Goal: Task Accomplishment & Management: Manage account settings

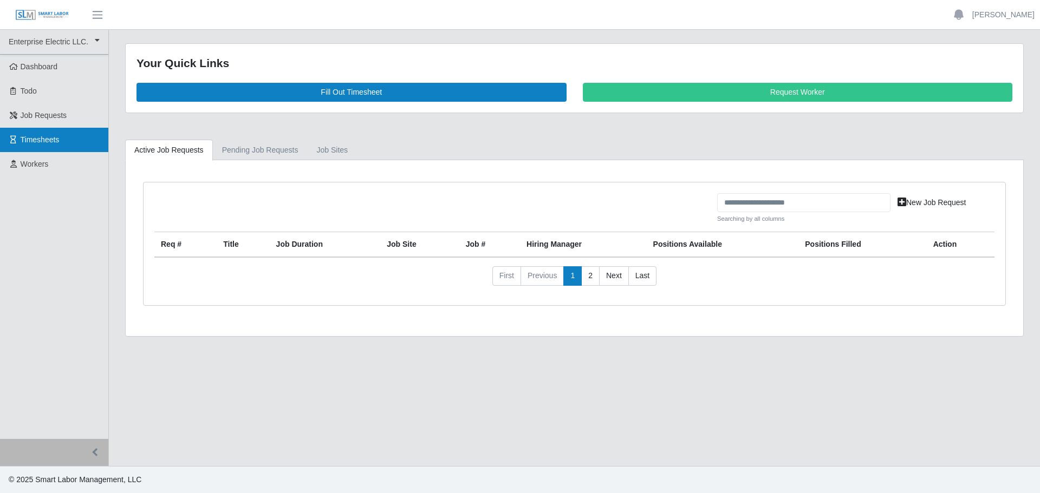
click at [48, 140] on span "Timesheets" at bounding box center [40, 139] width 39 height 9
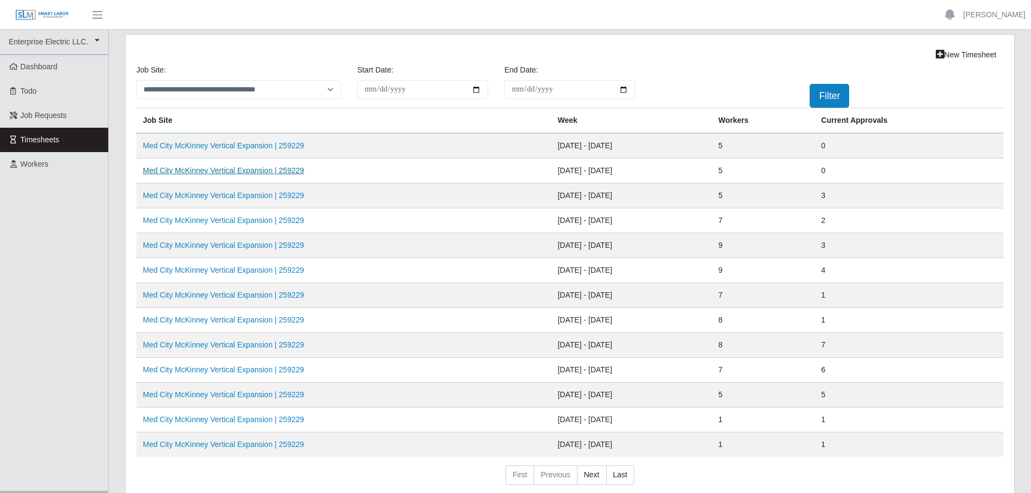
click at [238, 171] on link "Med City McKinney Vertical Expansion | 259229" at bounding box center [223, 170] width 161 height 9
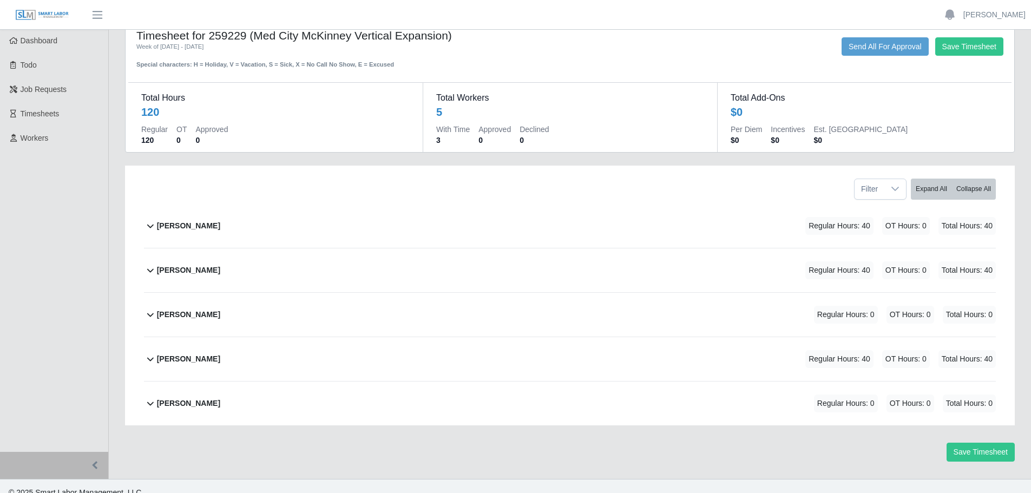
scroll to position [39, 0]
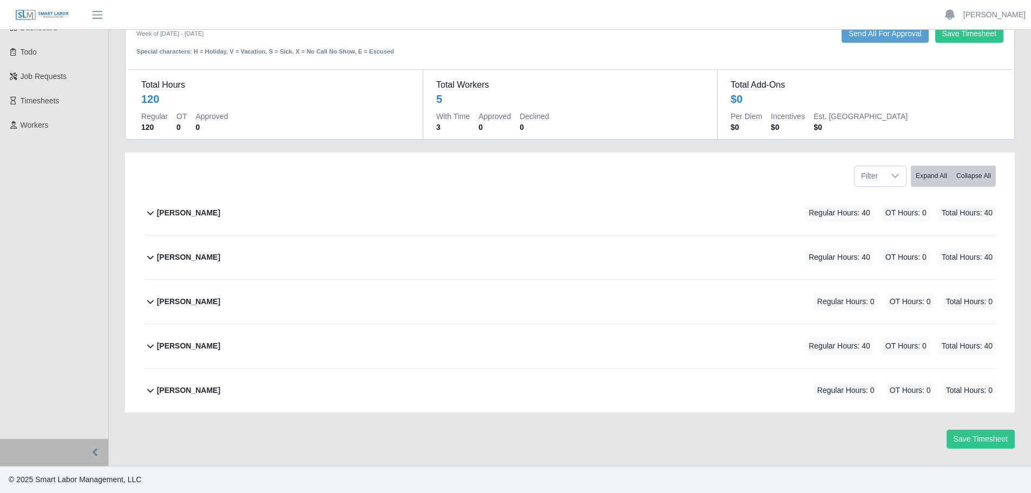
click at [175, 387] on b "[PERSON_NAME]" at bounding box center [188, 390] width 63 height 11
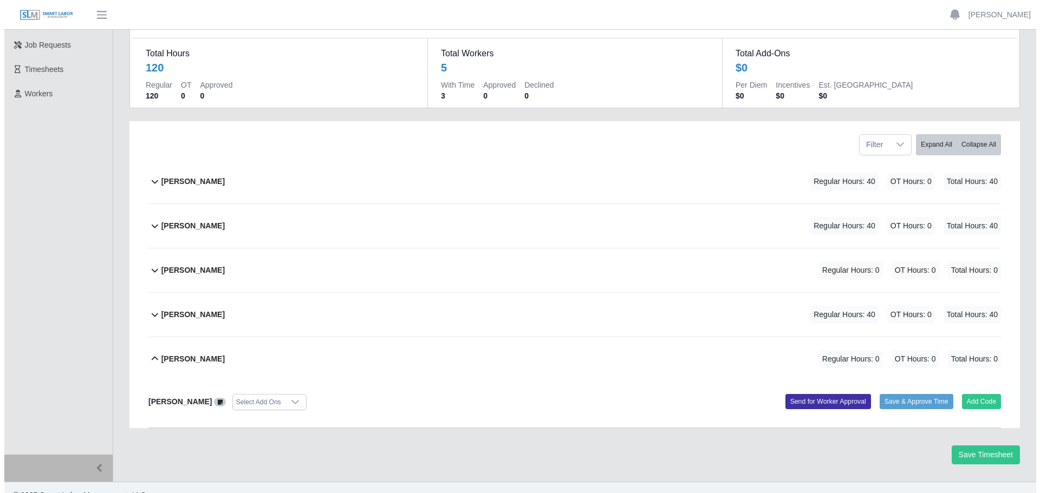
scroll to position [86, 0]
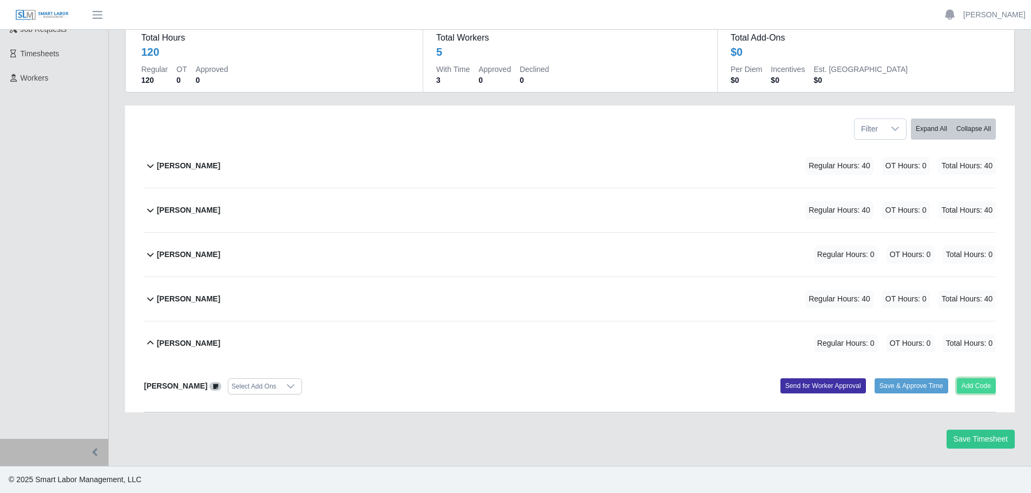
click at [980, 380] on button "Add Code" at bounding box center [977, 385] width 40 height 15
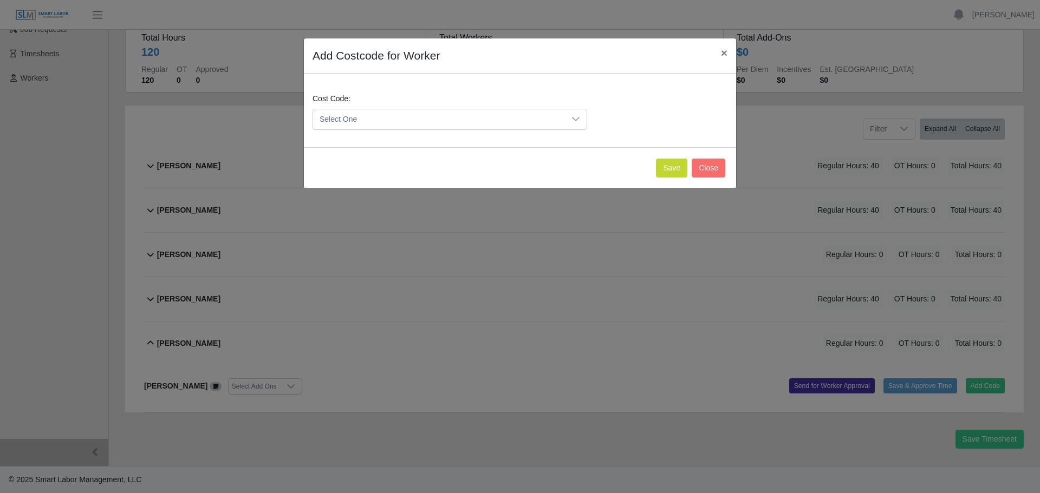
click at [580, 121] on icon at bounding box center [575, 119] width 9 height 9
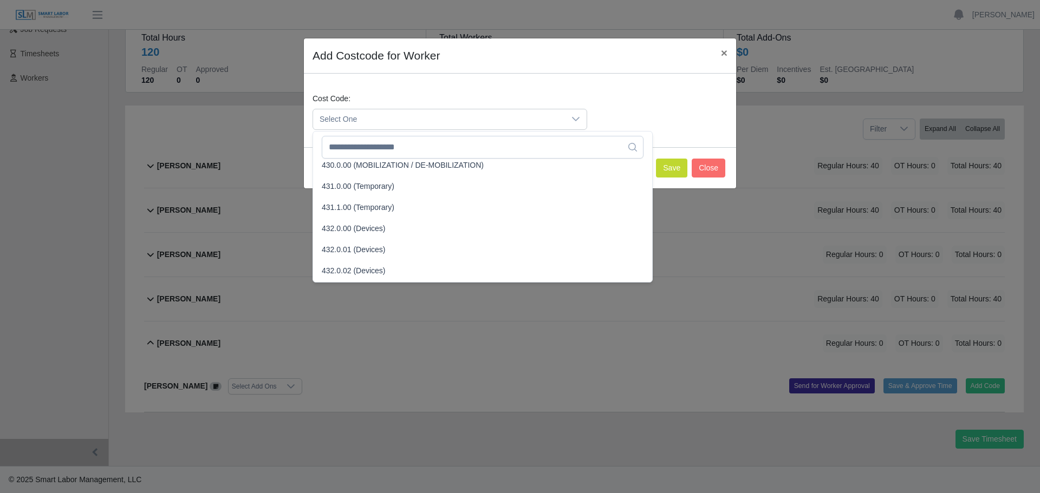
scroll to position [1137, 0]
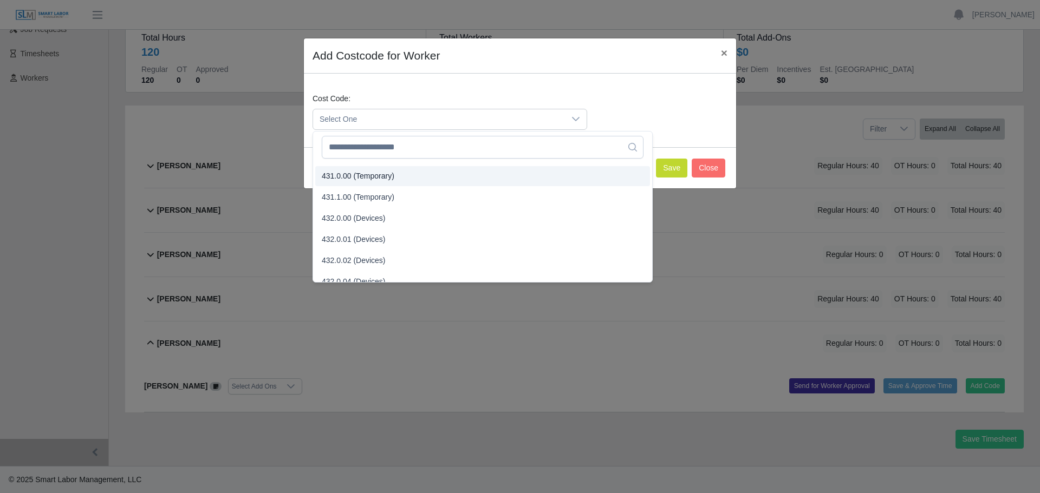
click at [342, 177] on span "431.0.00 (Temporary)" at bounding box center [358, 176] width 73 height 11
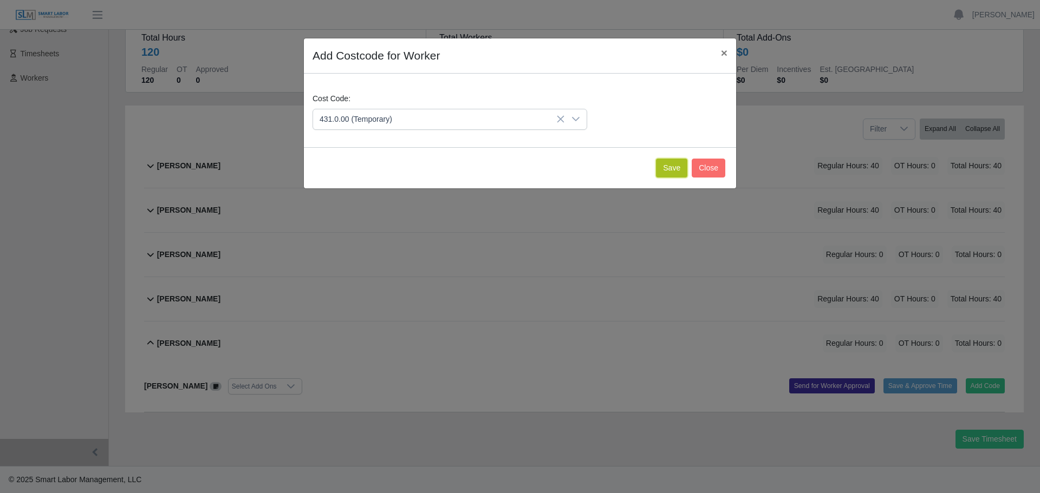
click at [677, 164] on button "Save" at bounding box center [671, 168] width 31 height 19
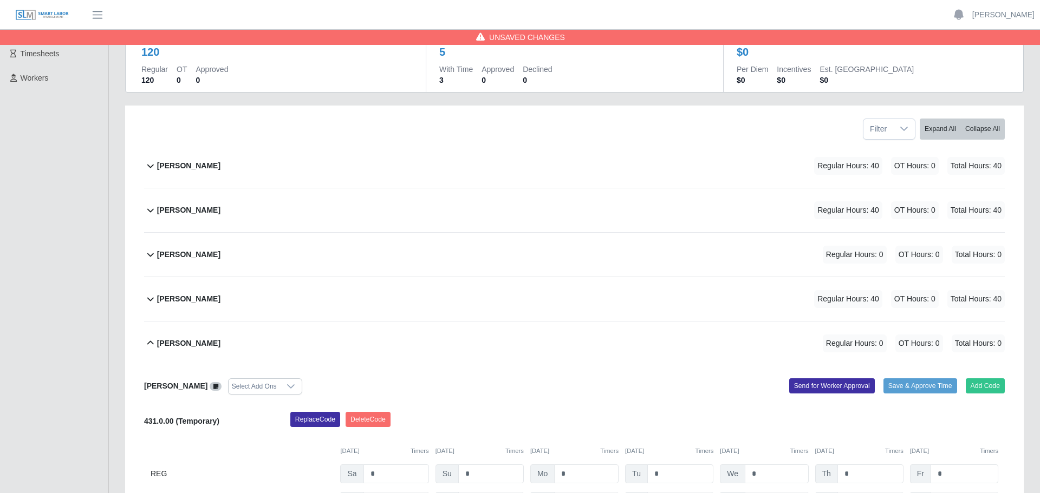
scroll to position [198, 0]
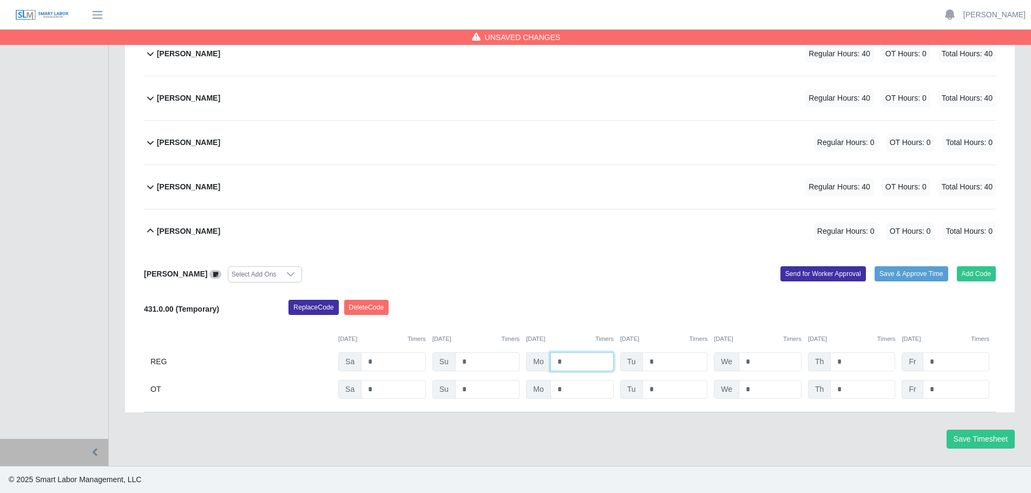
click at [576, 364] on input "*" at bounding box center [582, 361] width 63 height 19
type input "*"
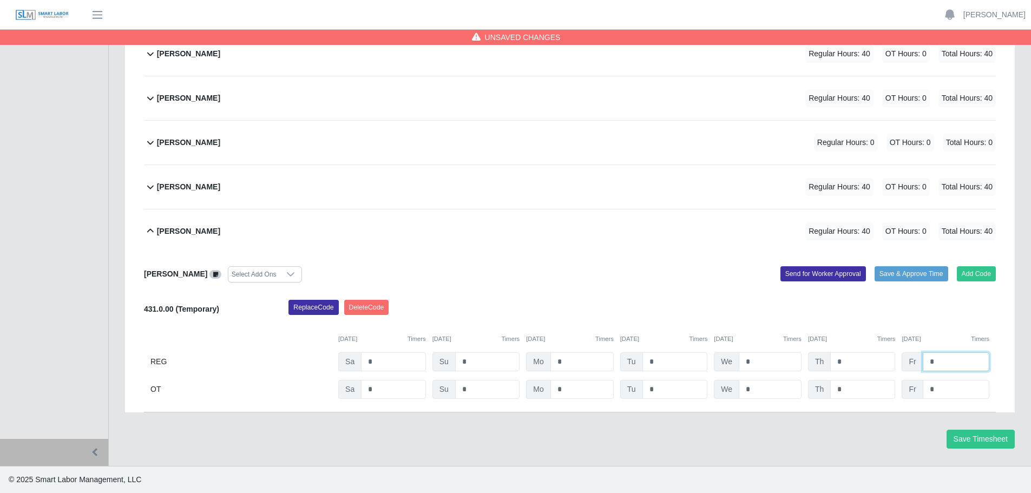
type input "*"
click at [576, 365] on input "*" at bounding box center [582, 361] width 63 height 19
type input "***"
click at [971, 274] on button "Add Code" at bounding box center [977, 273] width 40 height 15
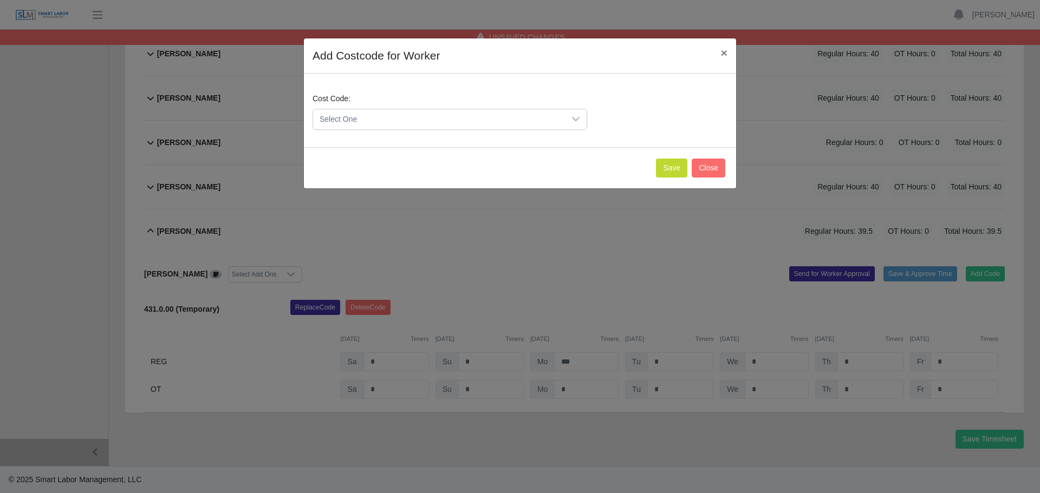
click at [574, 120] on icon at bounding box center [575, 119] width 9 height 9
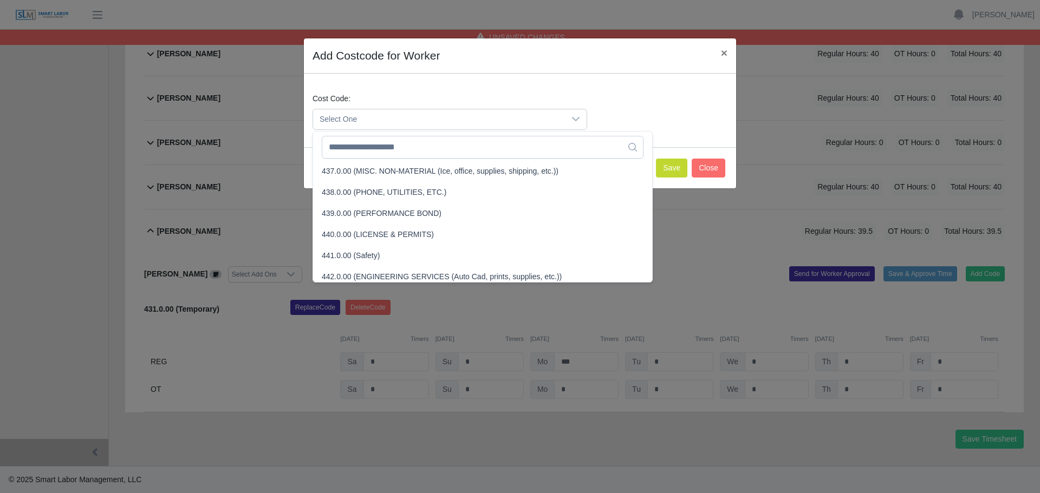
scroll to position [1300, 0]
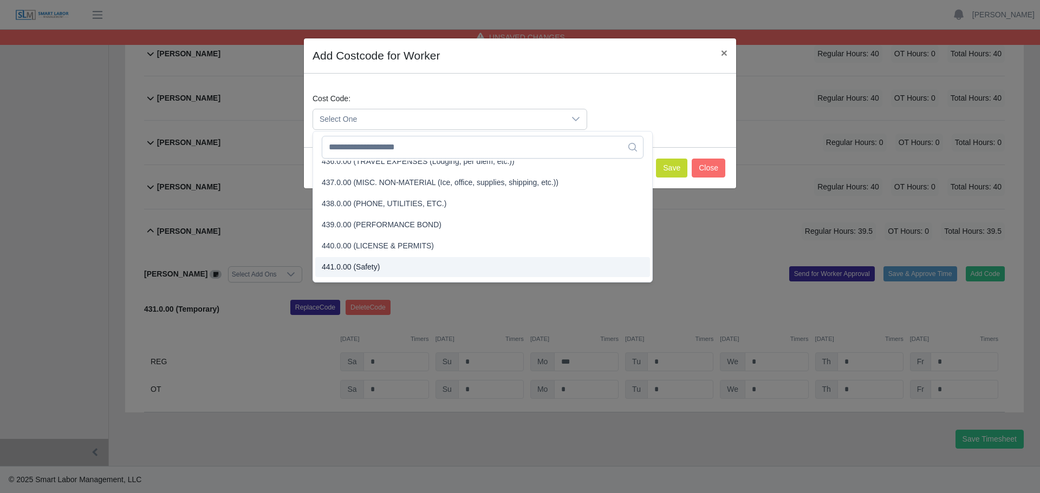
click at [350, 263] on span "441.0.00 (Safety)" at bounding box center [351, 267] width 58 height 11
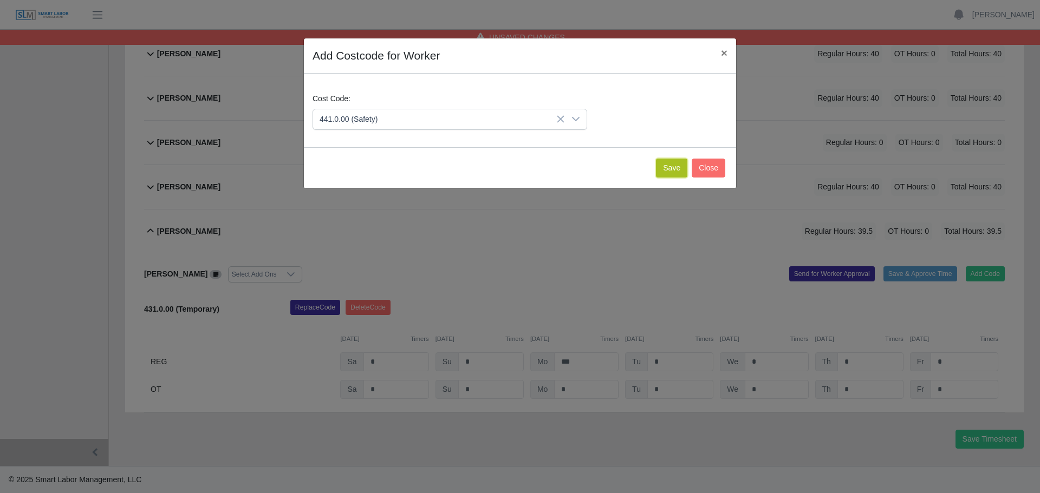
click at [669, 169] on button "Save" at bounding box center [671, 168] width 31 height 19
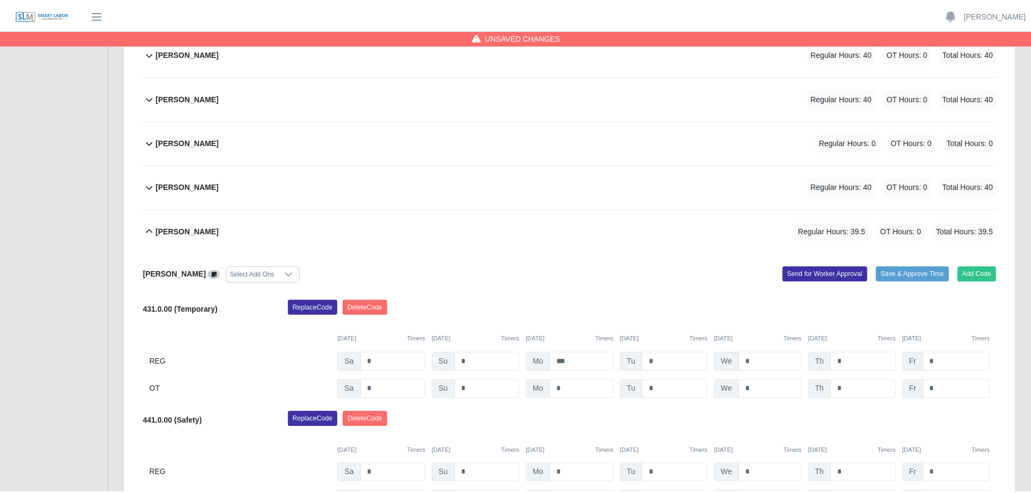
scroll to position [310, 0]
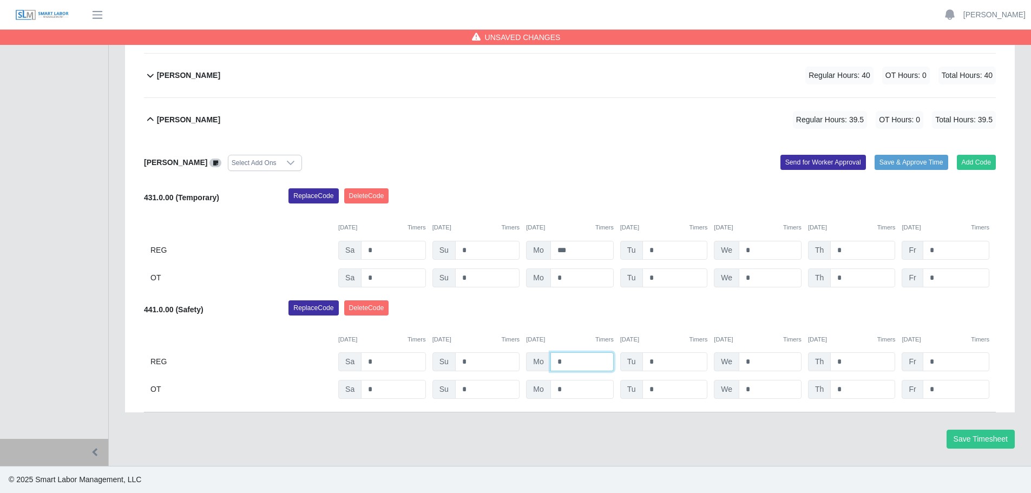
click at [570, 361] on input "*" at bounding box center [582, 361] width 63 height 19
type input "*"
type input "***"
click at [971, 441] on button "Save Timesheet" at bounding box center [981, 439] width 68 height 19
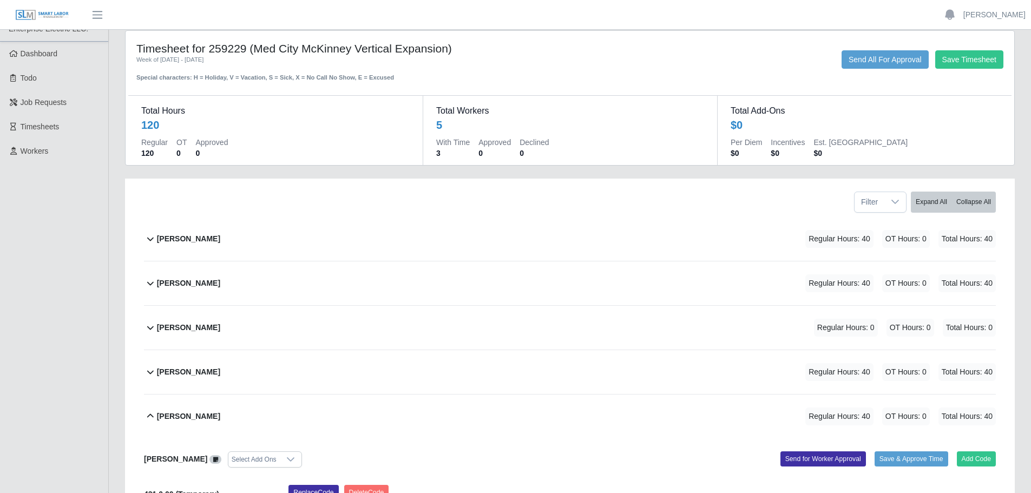
scroll to position [0, 0]
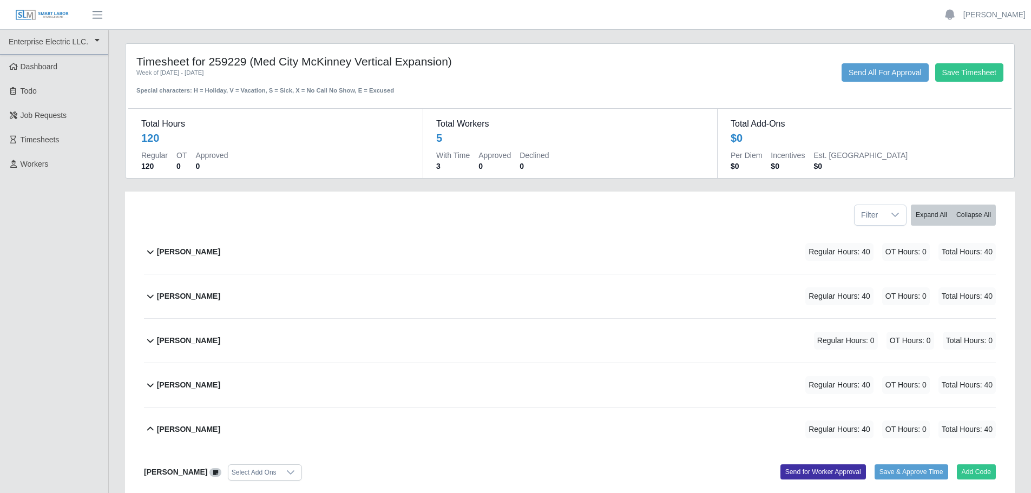
click at [151, 289] on button "[PERSON_NAME] Regular Hours: 40 OT Hours: 0 Total Hours: 40" at bounding box center [570, 297] width 852 height 44
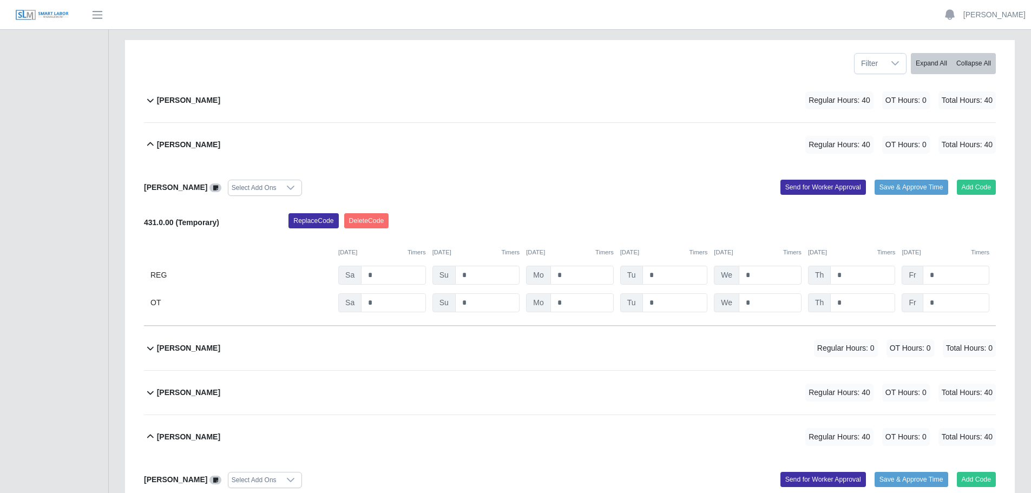
scroll to position [162, 0]
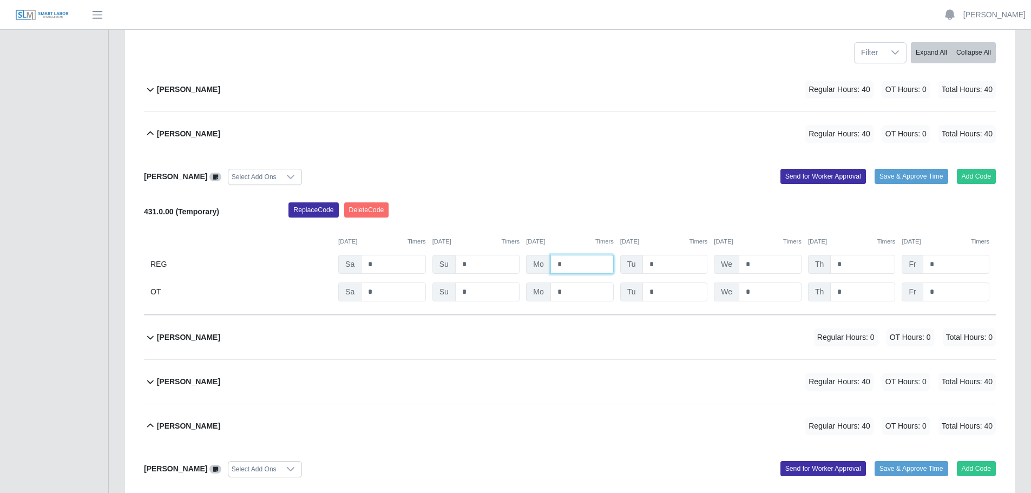
click at [570, 270] on input "*" at bounding box center [582, 264] width 63 height 19
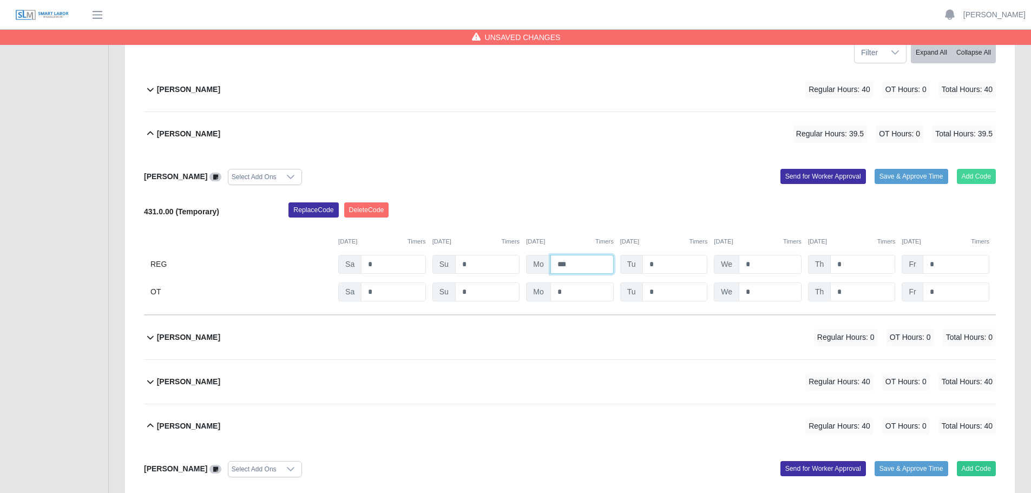
type input "***"
click at [977, 173] on button "Add Code" at bounding box center [977, 176] width 40 height 15
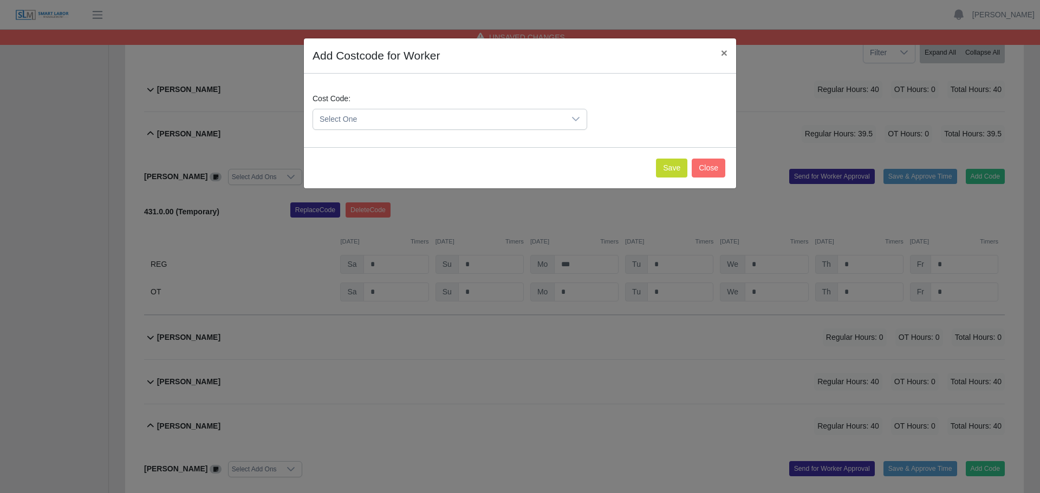
click at [400, 116] on span "Select One" at bounding box center [439, 119] width 252 height 20
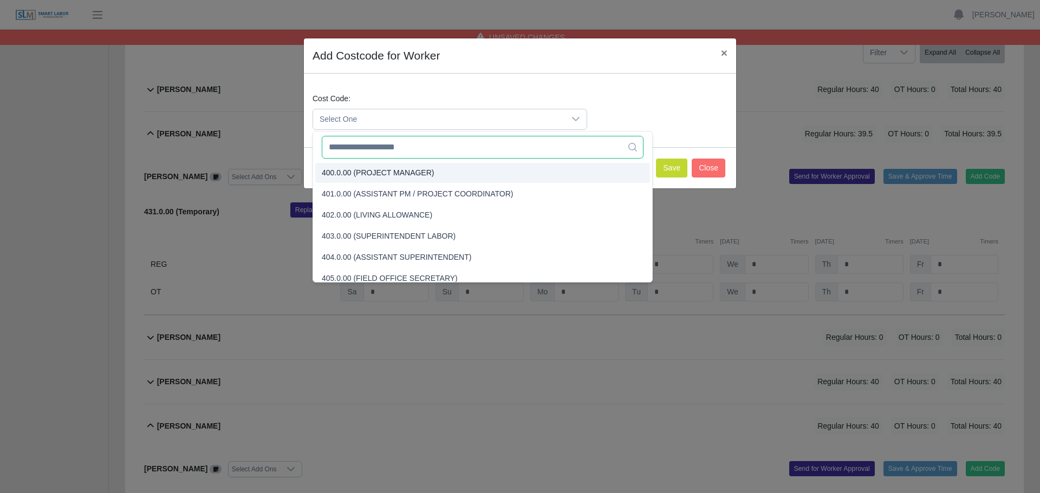
click at [388, 145] on input "text" at bounding box center [483, 147] width 322 height 23
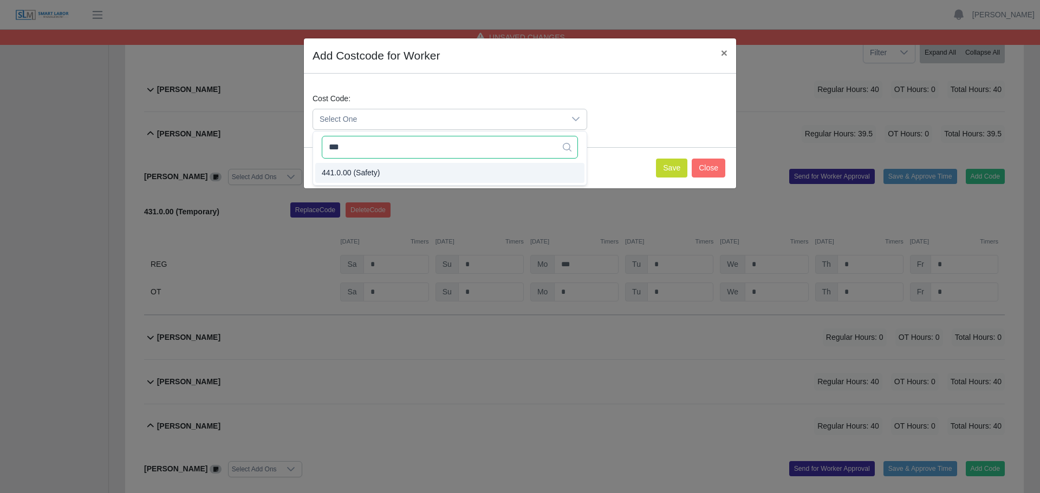
type input "***"
click at [365, 171] on span "441.0.00 (Safety)" at bounding box center [351, 172] width 58 height 11
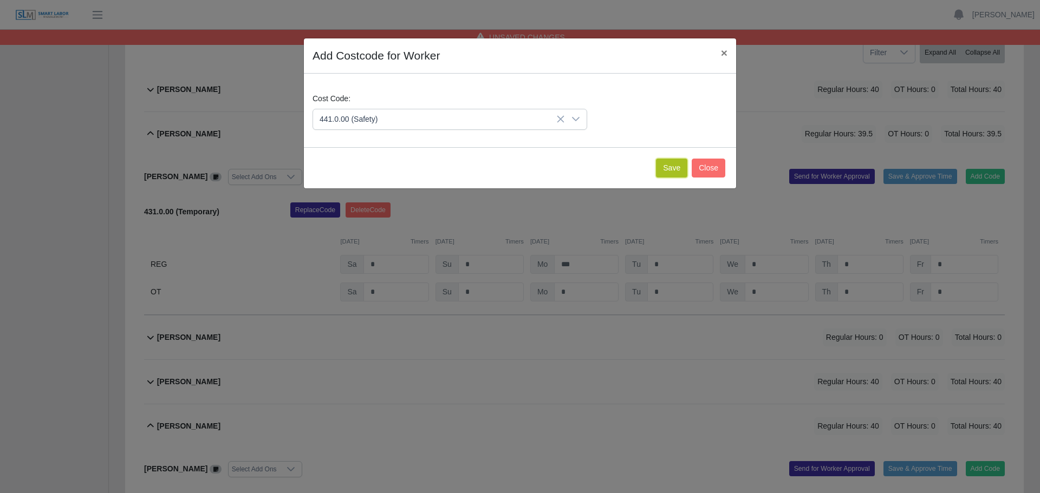
click at [670, 171] on button "Save" at bounding box center [671, 168] width 31 height 19
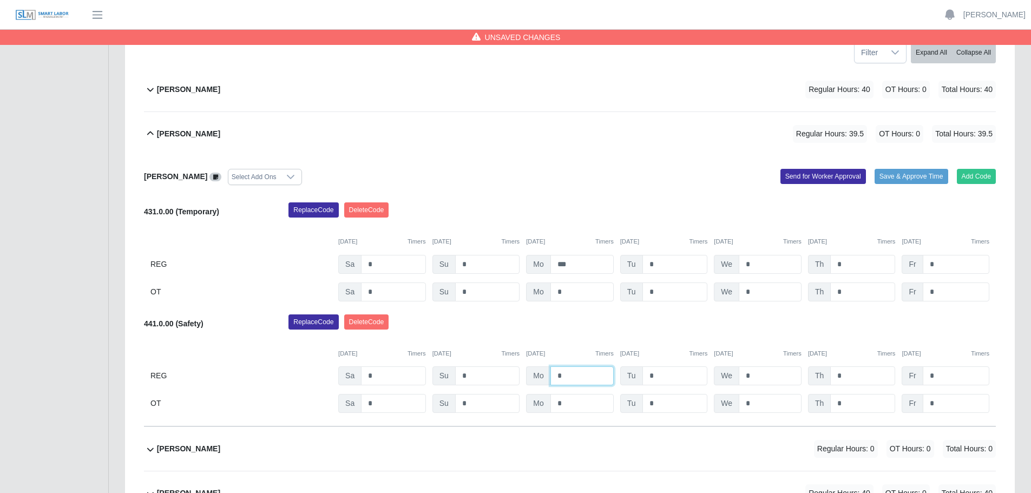
click at [571, 375] on input "*" at bounding box center [582, 376] width 63 height 19
click at [571, 377] on input "*" at bounding box center [582, 376] width 63 height 19
type input "***"
click at [571, 377] on input "***" at bounding box center [582, 376] width 63 height 19
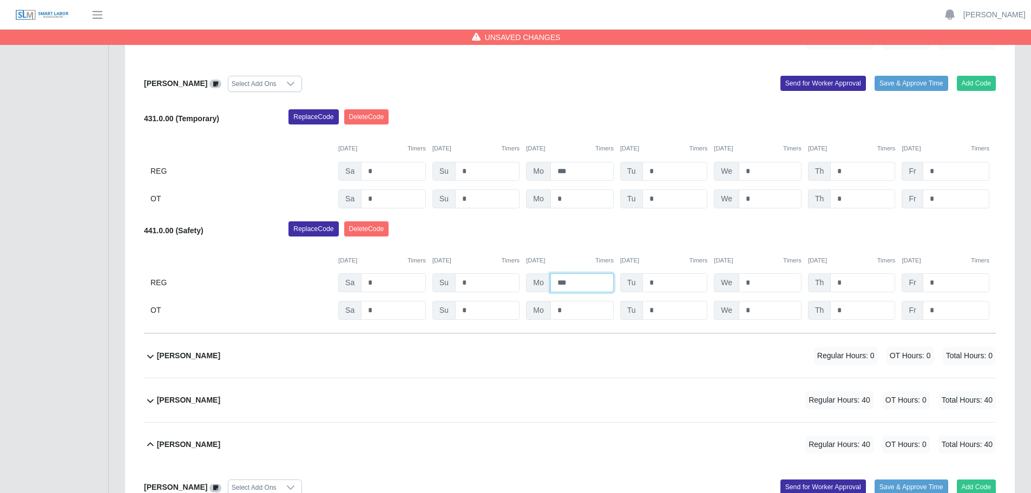
scroll to position [271, 0]
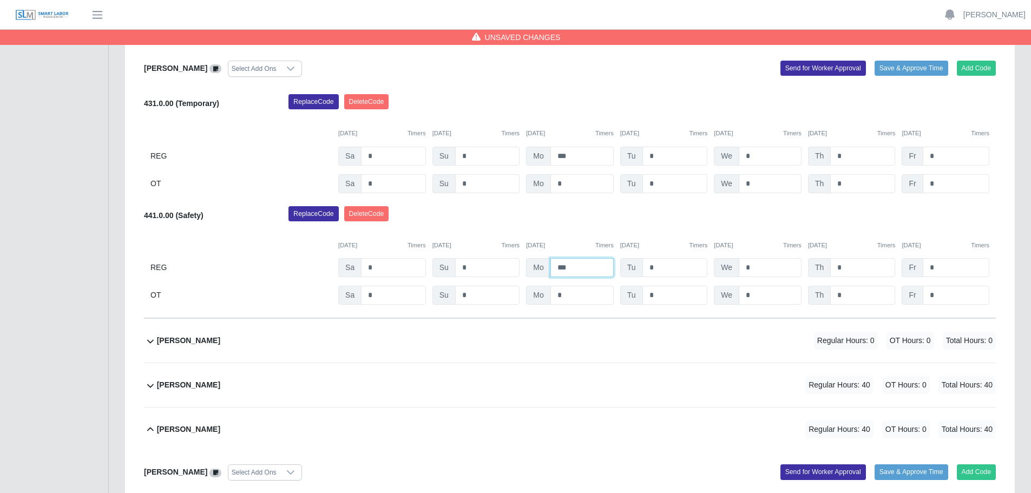
click at [586, 270] on input "***" at bounding box center [582, 267] width 63 height 19
click at [695, 267] on input "*" at bounding box center [676, 267] width 66 height 19
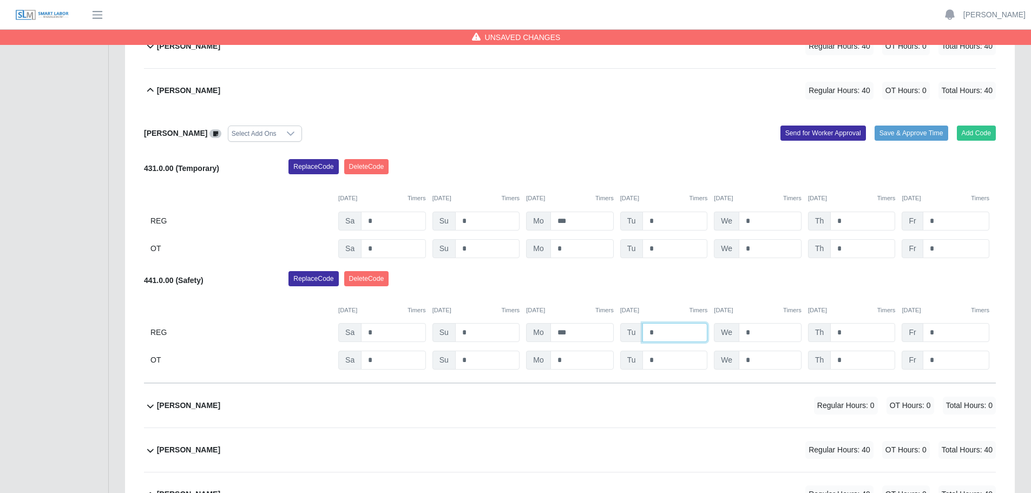
scroll to position [0, 0]
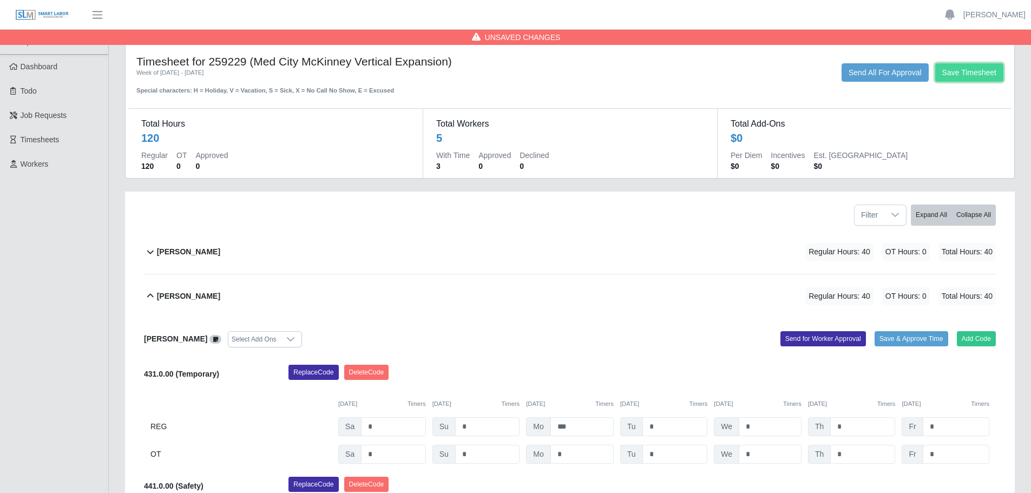
click at [975, 72] on button "Save Timesheet" at bounding box center [970, 72] width 68 height 18
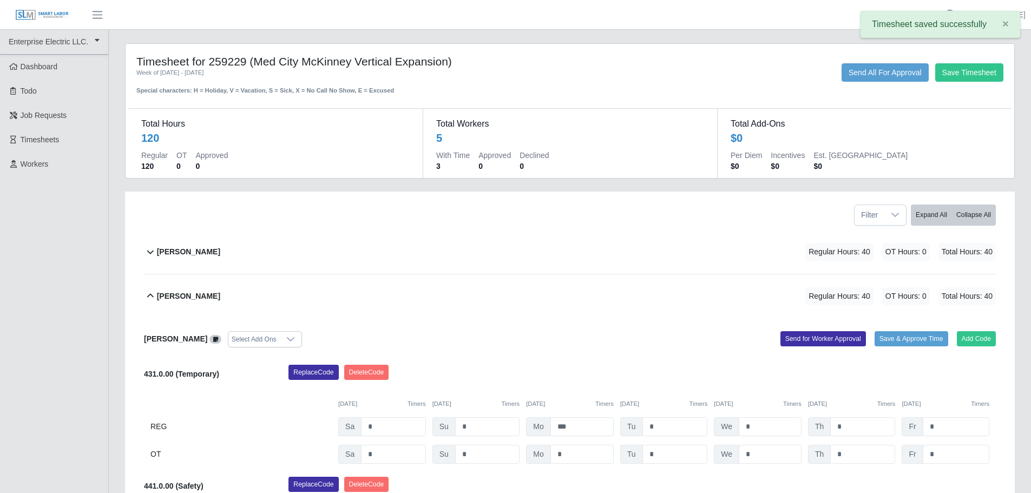
click at [594, 75] on div "Save Timesheet Send All For Approval" at bounding box center [754, 72] width 515 height 18
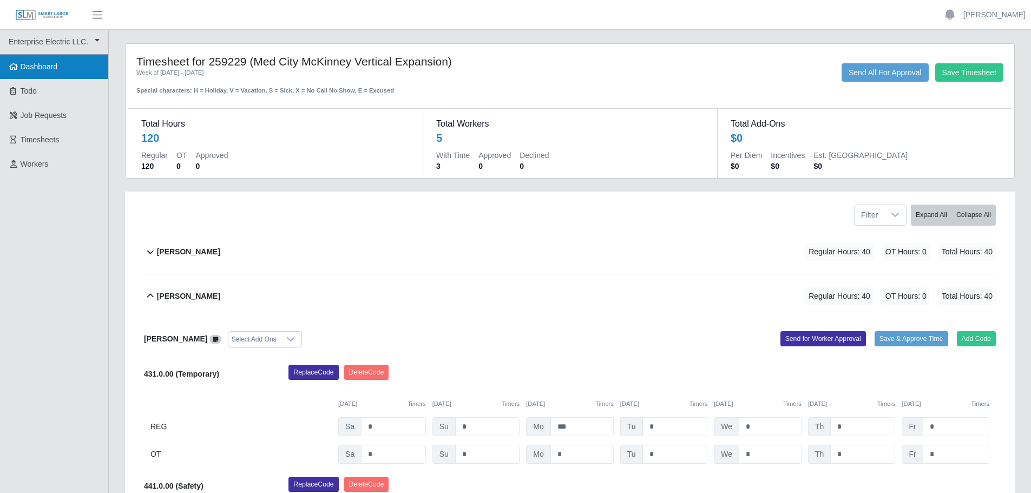
click at [102, 75] on link "Dashboard" at bounding box center [54, 67] width 108 height 24
